Goal: Task Accomplishment & Management: Use online tool/utility

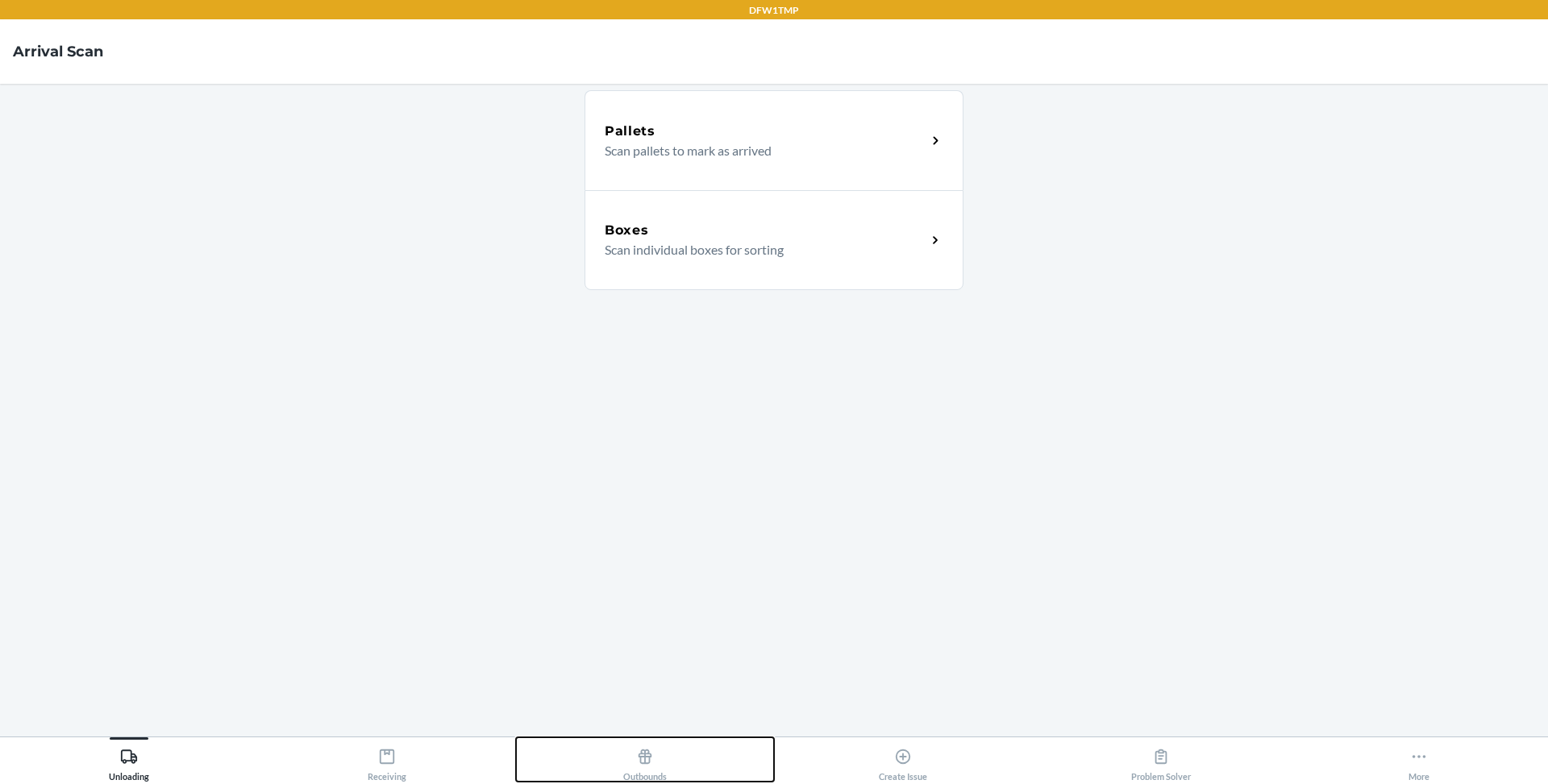
click at [635, 766] on div "Outbounds" at bounding box center [645, 761] width 44 height 40
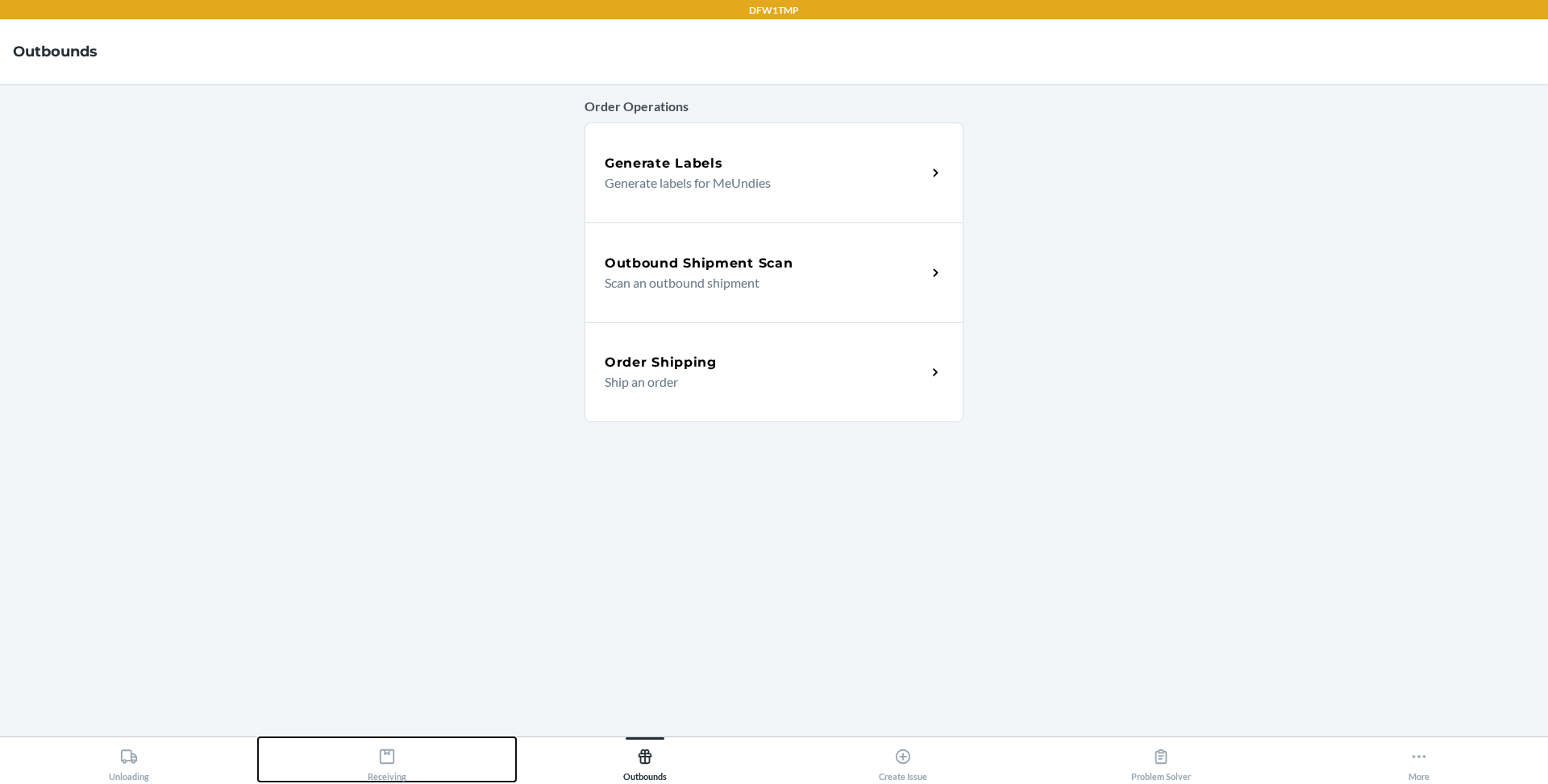
click at [445, 761] on button "Receiving" at bounding box center [387, 759] width 258 height 44
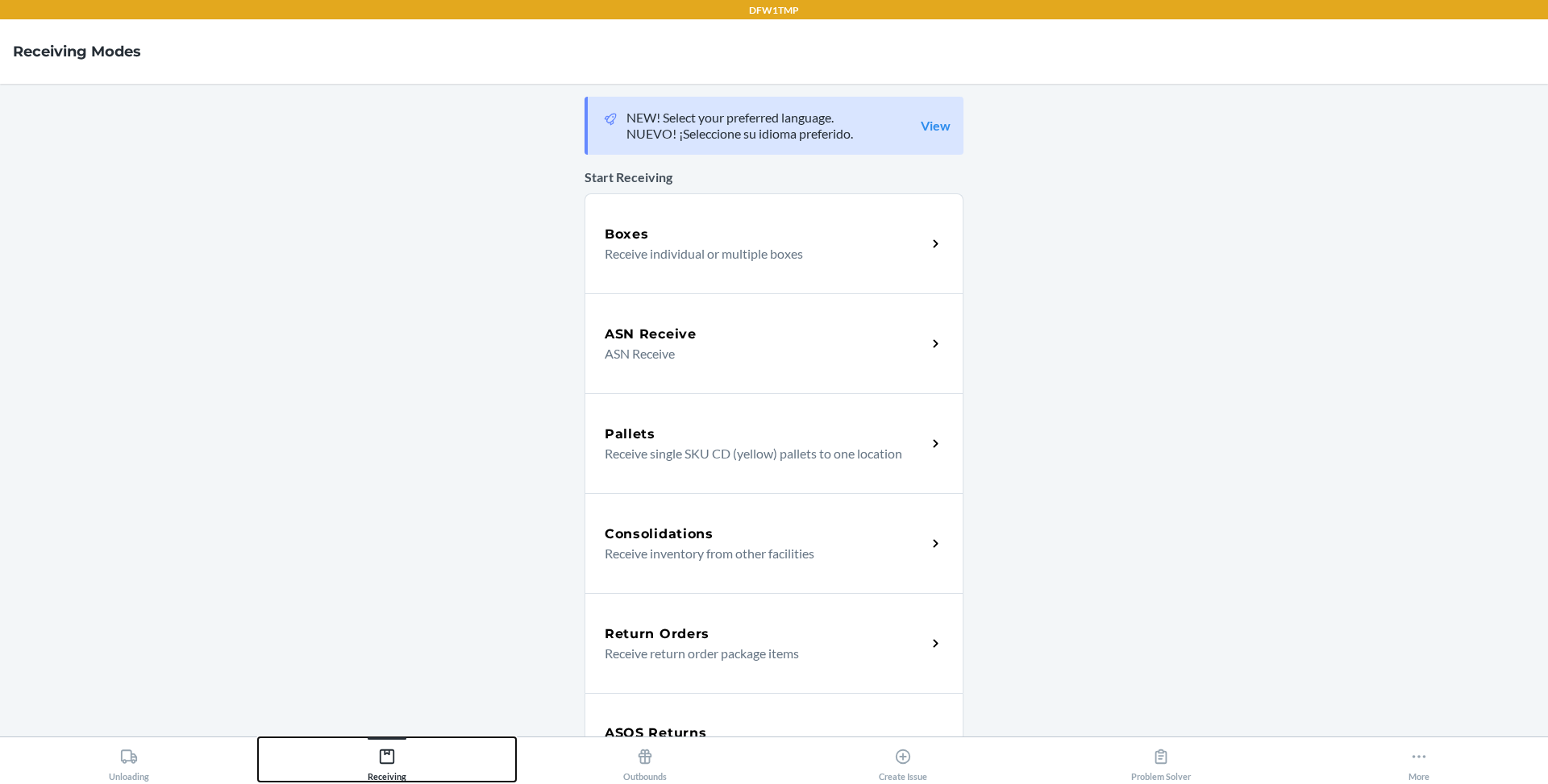
scroll to position [367, 0]
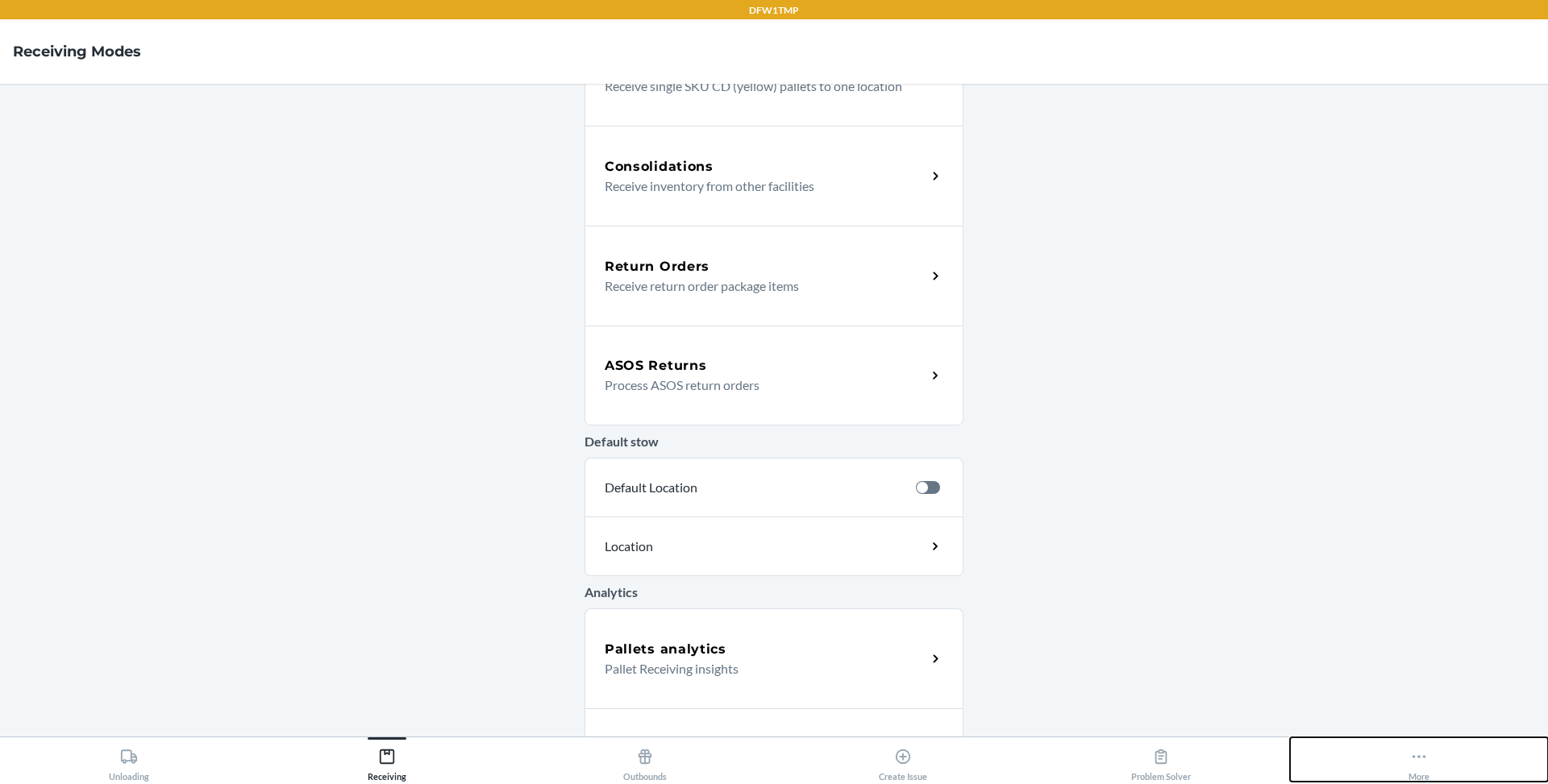
click at [1424, 780] on div "More" at bounding box center [1419, 761] width 21 height 40
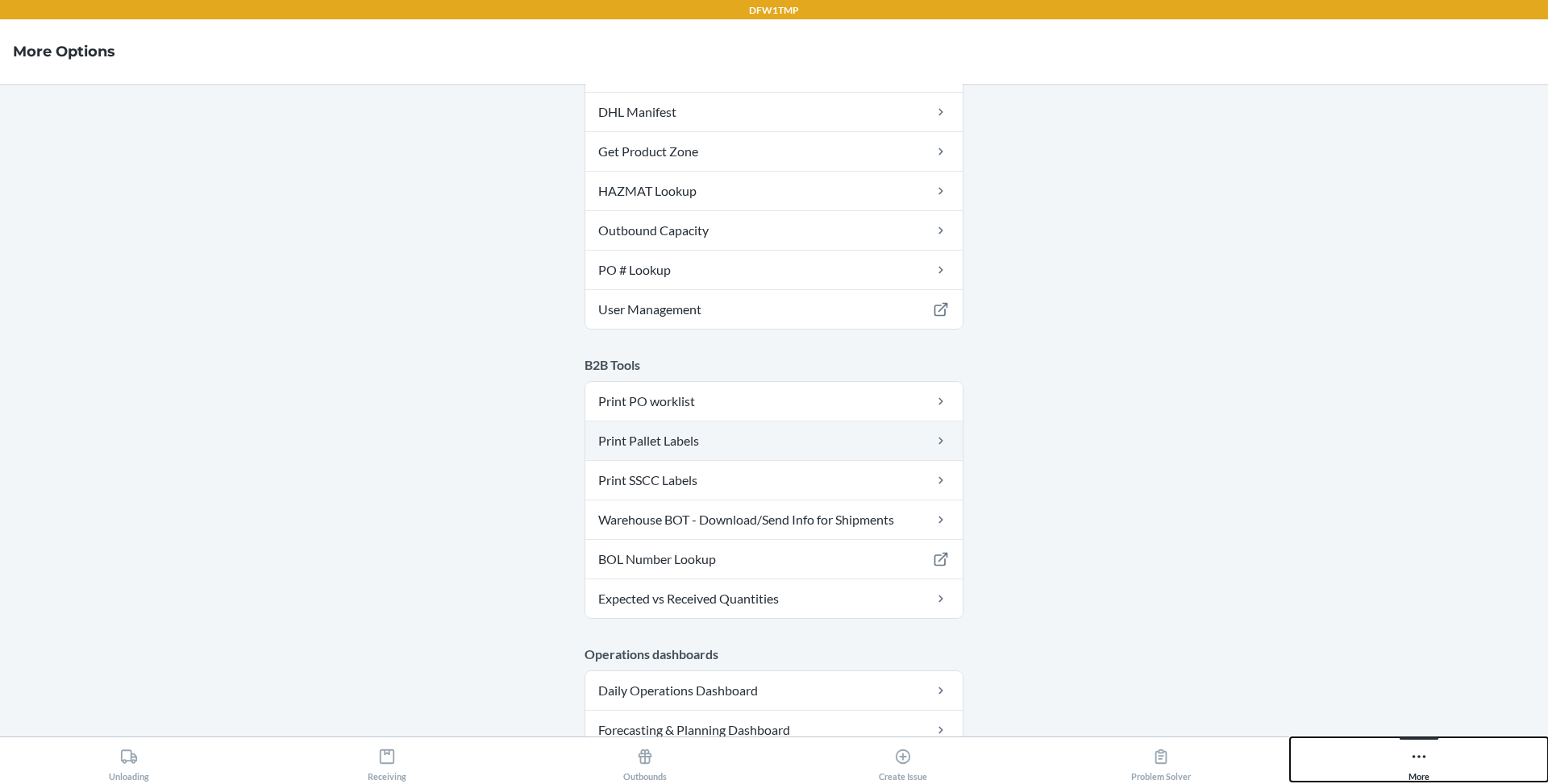
scroll to position [71, 0]
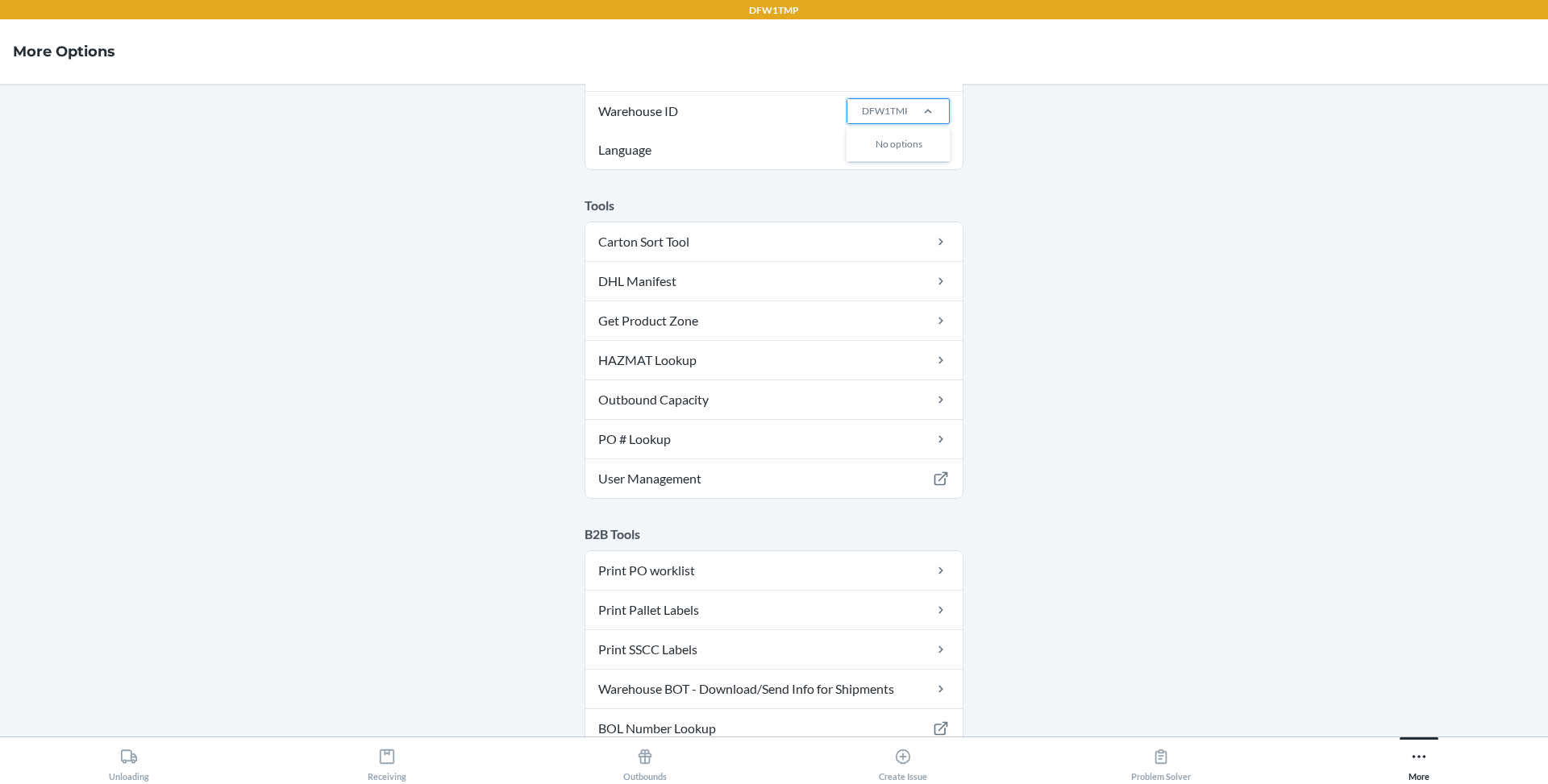
click at [901, 104] on div "DFW1TMP" at bounding box center [886, 111] width 49 height 14
click at [862, 104] on input "Warehouse ID 0 results available. Use Up and Down to choose options, press Ente…" at bounding box center [862, 111] width 2 height 14
type input "w"
type input "ew"
click at [900, 143] on div "EWR1" at bounding box center [903, 146] width 87 height 31
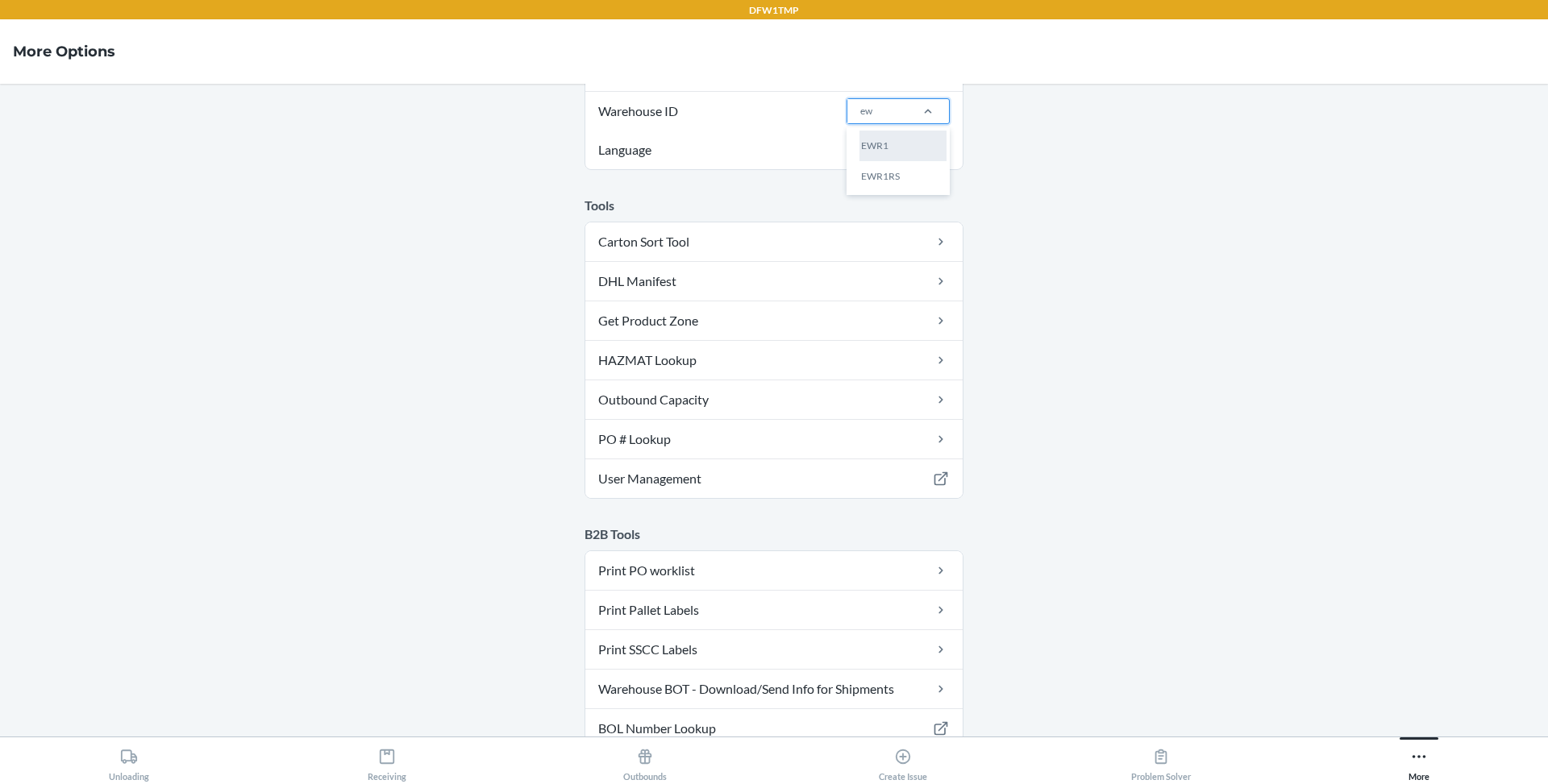
click at [874, 118] on input "ew" at bounding box center [868, 111] width 13 height 14
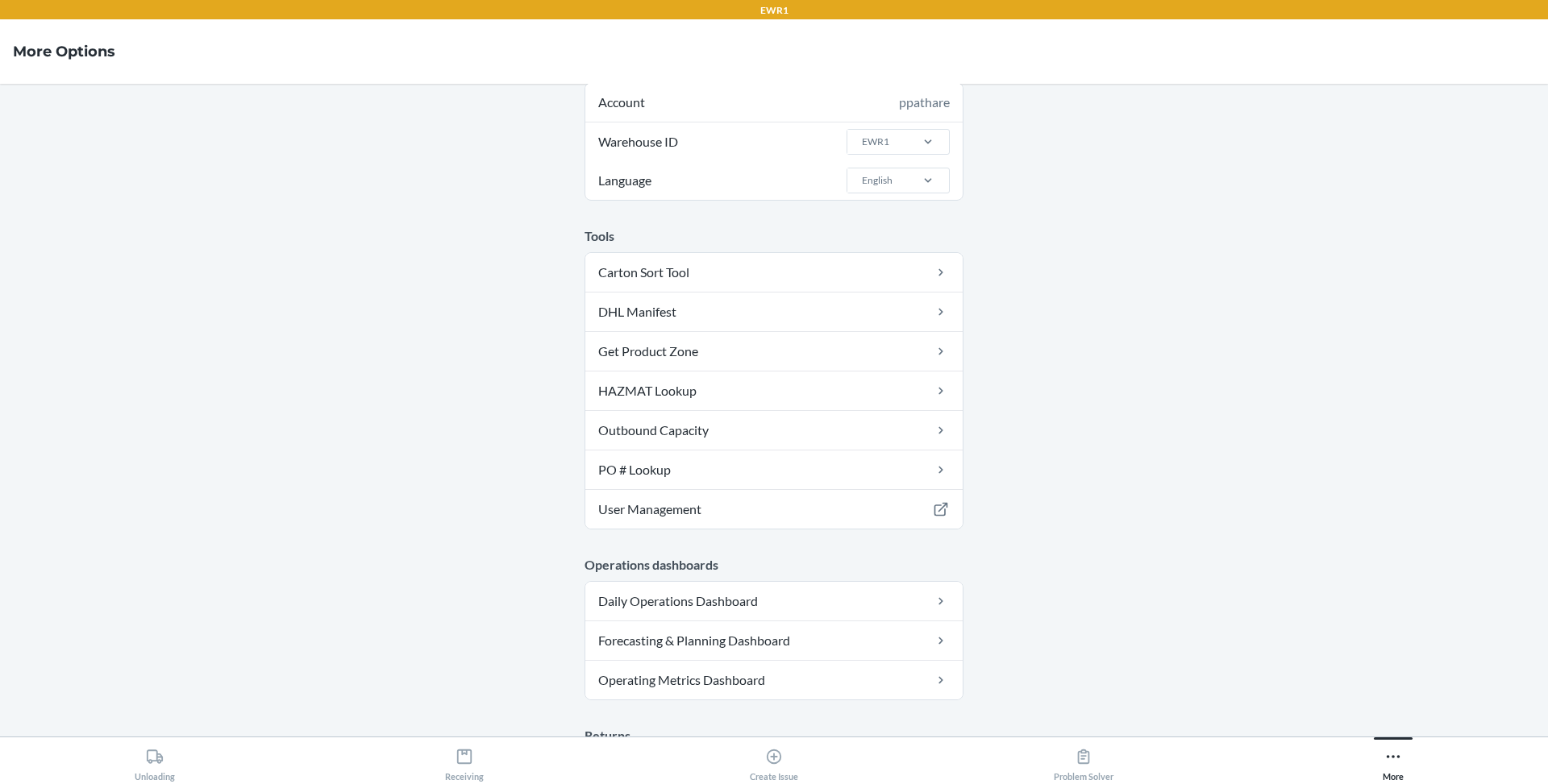
scroll to position [72, 0]
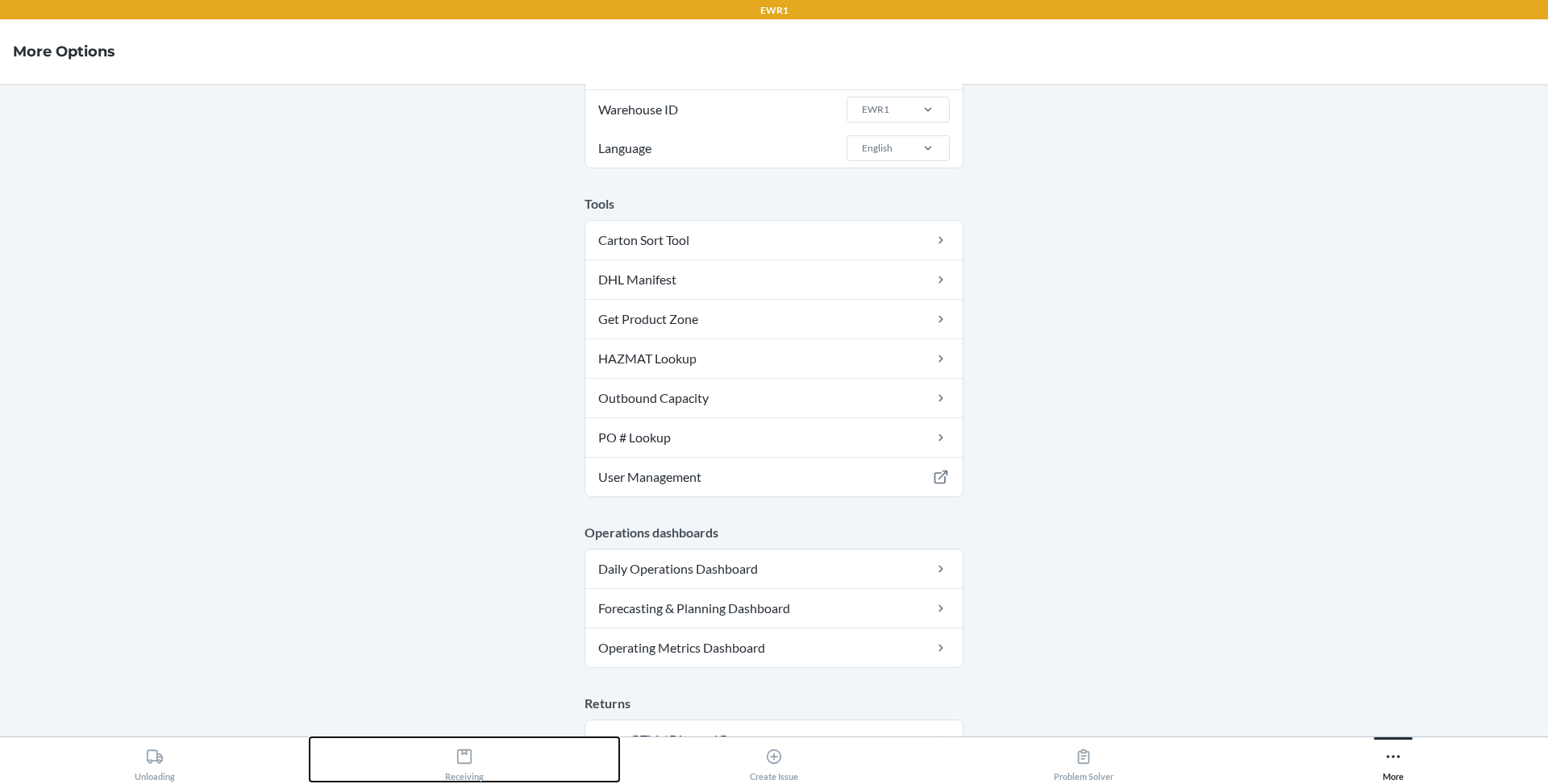
click at [446, 761] on div "Receiving" at bounding box center [464, 761] width 39 height 40
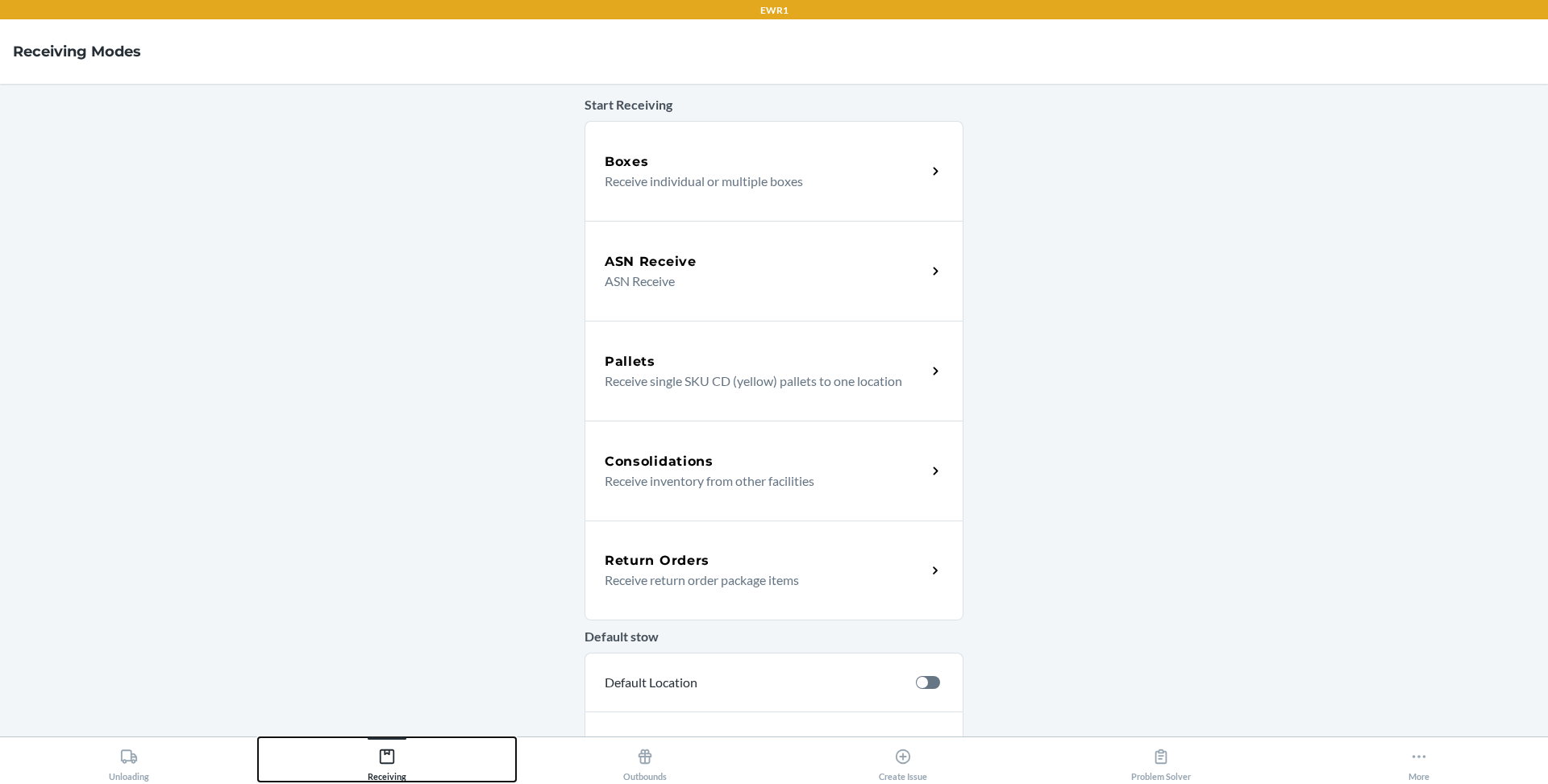
scroll to position [337, 0]
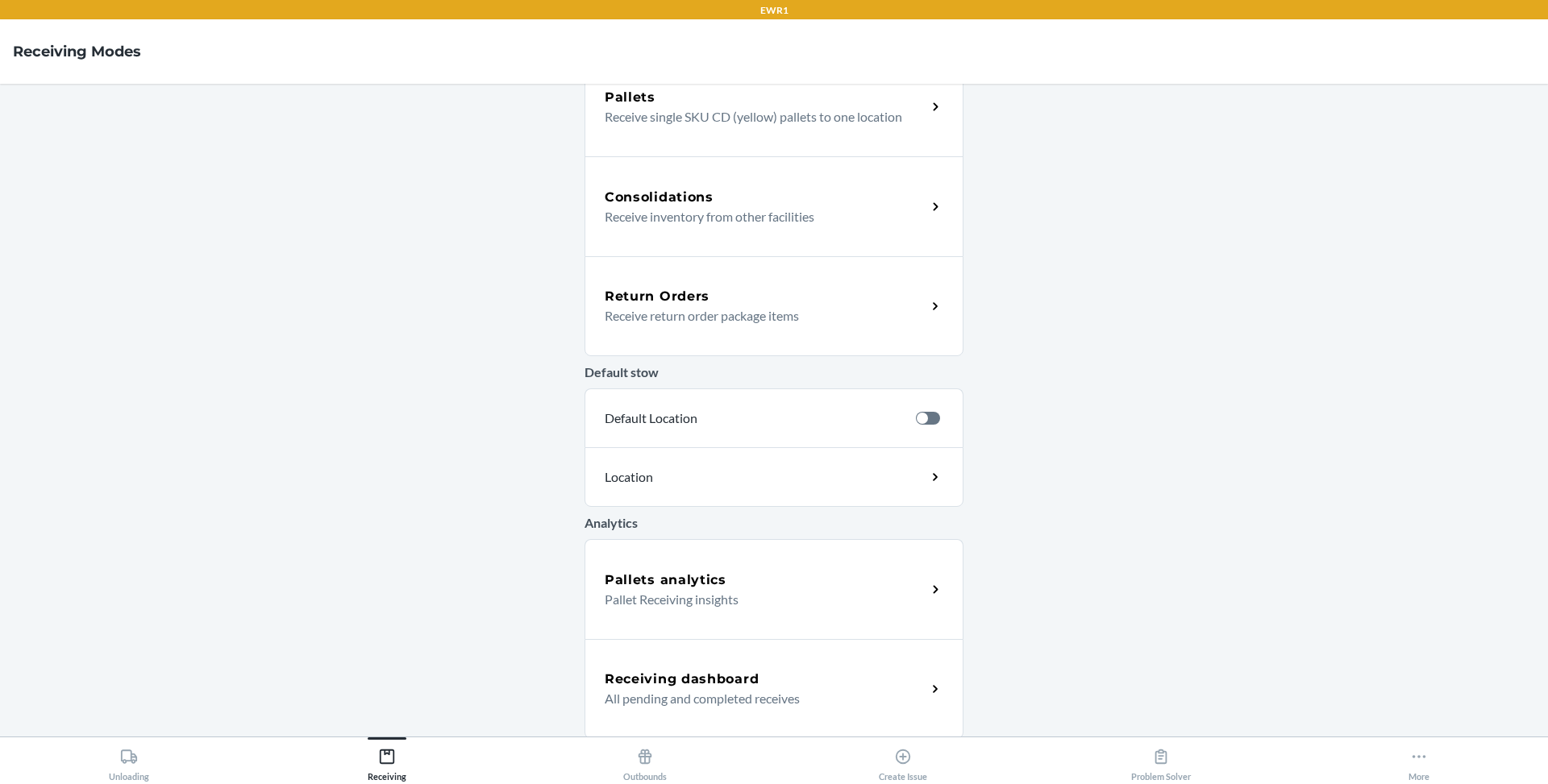
click at [724, 313] on p "Receive return order package items" at bounding box center [760, 316] width 309 height 19
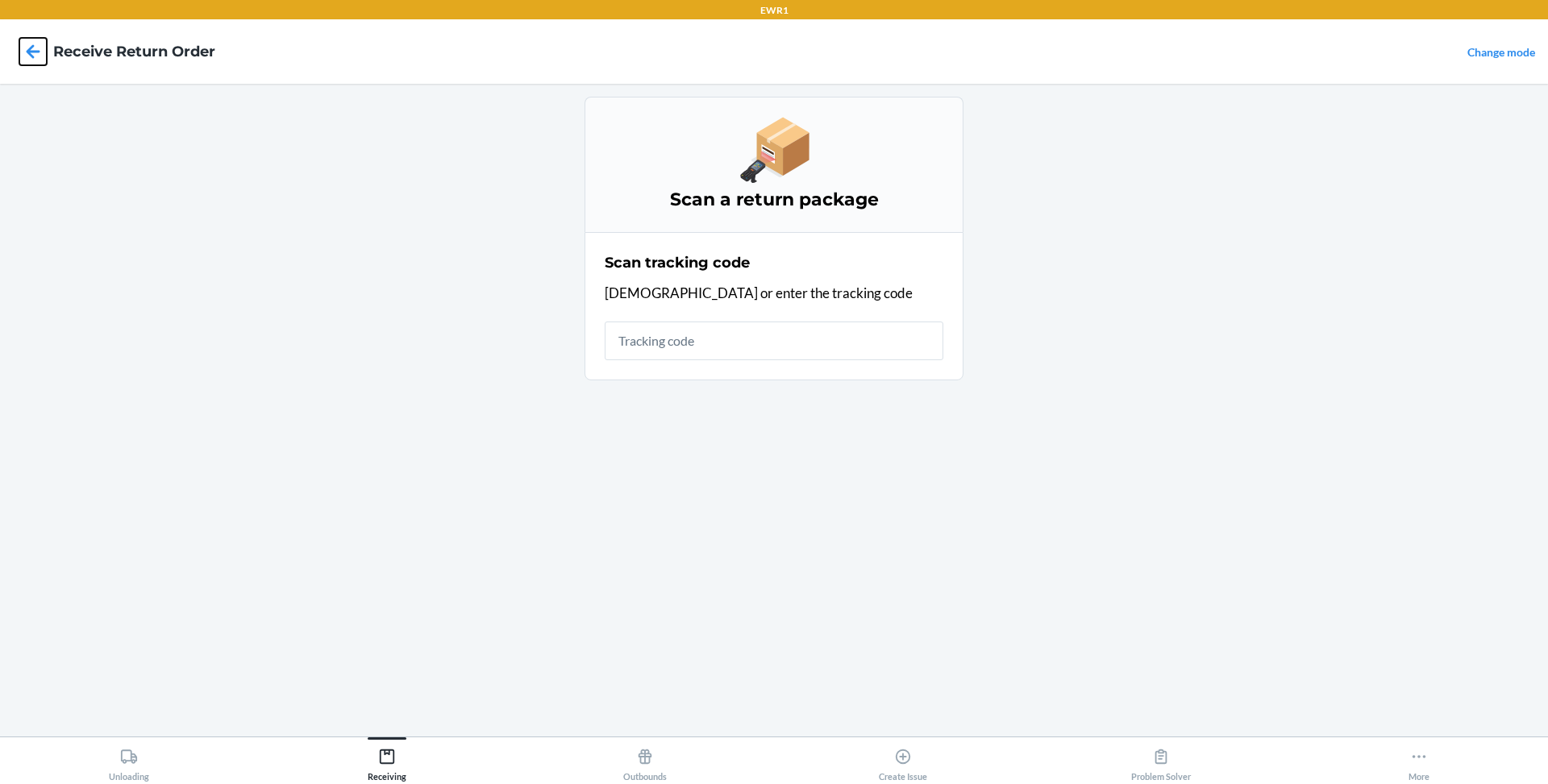
click at [27, 59] on icon at bounding box center [32, 52] width 28 height 28
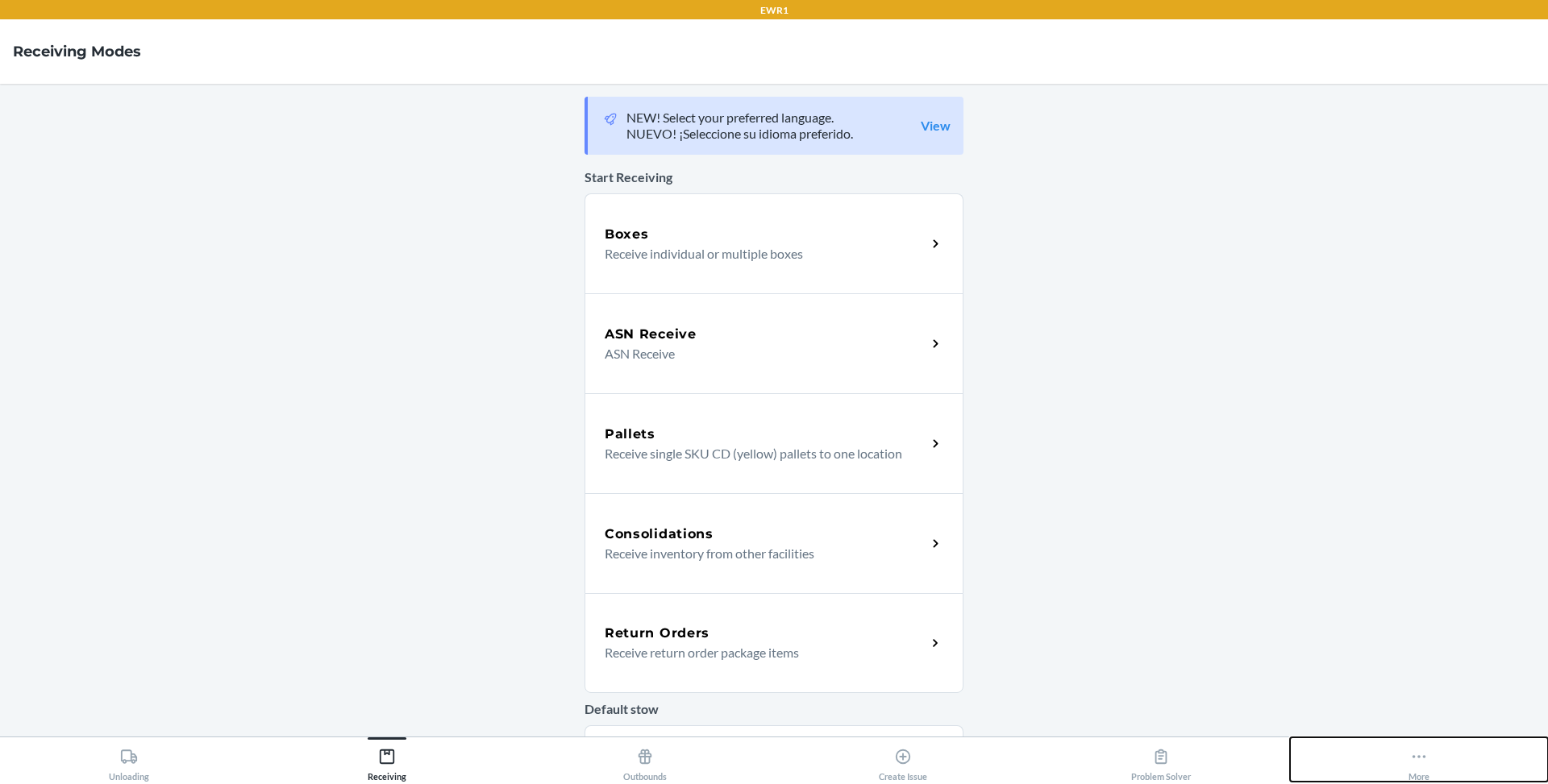
click at [1414, 760] on icon at bounding box center [1419, 756] width 18 height 18
